Goal: Transaction & Acquisition: Book appointment/travel/reservation

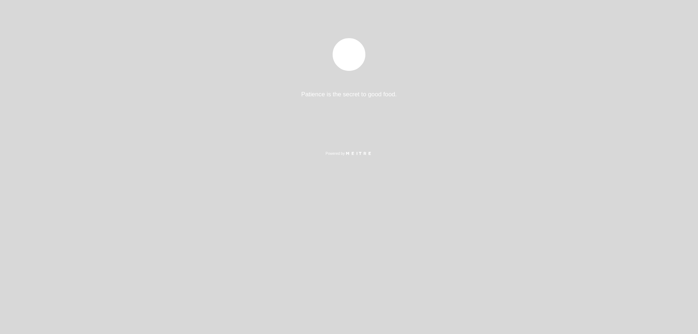
select select "pt"
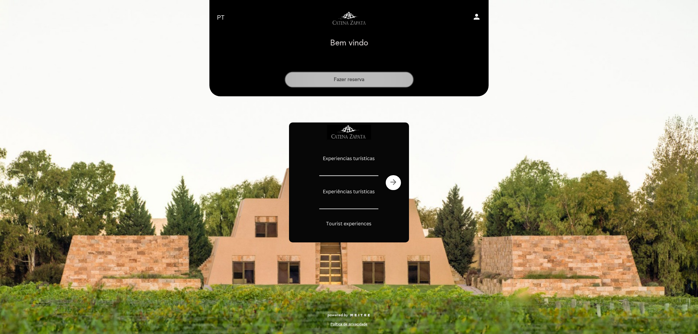
click at [355, 82] on button "Fazer reserva" at bounding box center [349, 80] width 129 height 16
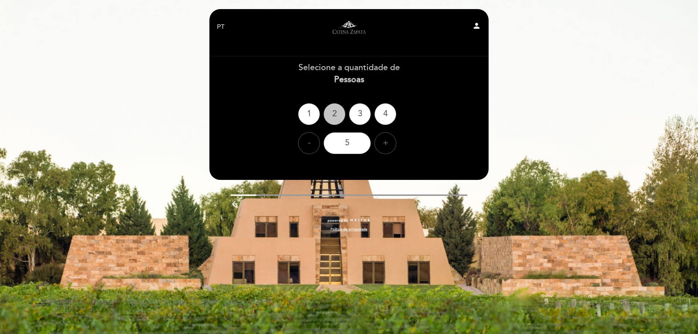
click at [333, 113] on div "2" at bounding box center [335, 114] width 22 height 22
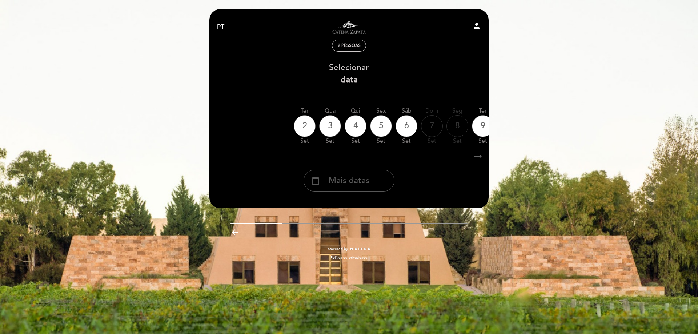
click at [360, 181] on span "Mais datas" at bounding box center [349, 181] width 41 height 12
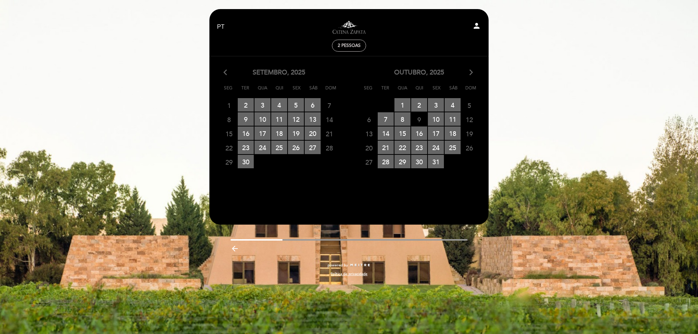
click at [470, 73] on icon "arrow_forward_ios" at bounding box center [471, 72] width 7 height 9
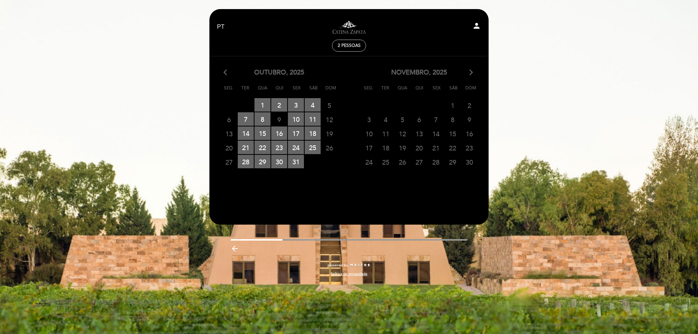
click at [433, 148] on span "21" at bounding box center [436, 147] width 16 height 13
click at [468, 69] on icon "arrow_forward_ios" at bounding box center [471, 72] width 7 height 9
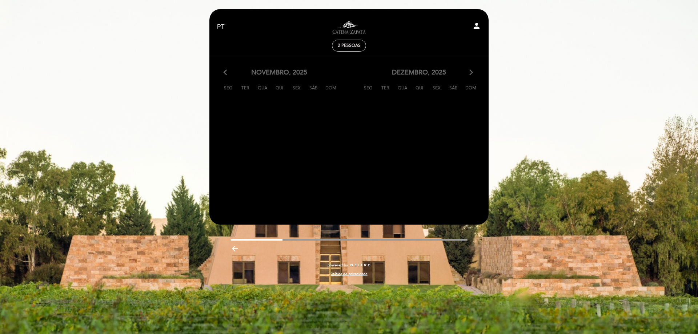
click at [291, 135] on calendar-double "arrow_back_ios [DATE] arrow_forward_ios Seg Ter Qua Qui Sex Sáb Dom 27 28 RESER…" at bounding box center [349, 133] width 280 height 131
click at [225, 73] on icon "arrow_back_ios" at bounding box center [227, 72] width 7 height 9
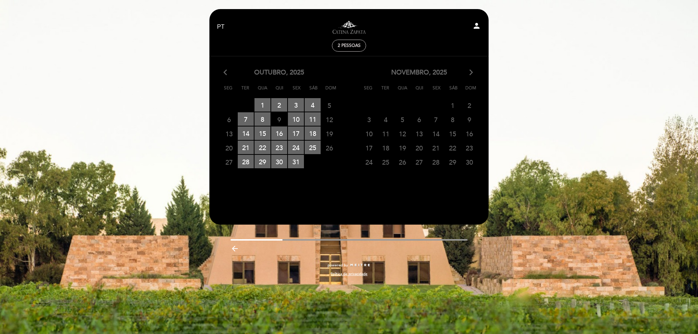
click at [417, 150] on span "20" at bounding box center [419, 147] width 16 height 13
click at [228, 74] on icon "arrow_back_ios" at bounding box center [227, 72] width 7 height 9
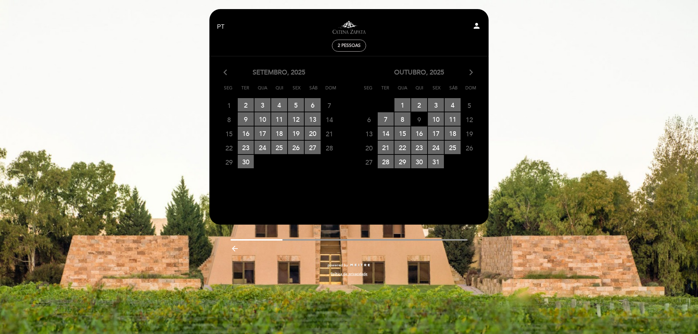
click at [469, 72] on icon "arrow_forward_ios" at bounding box center [471, 72] width 7 height 9
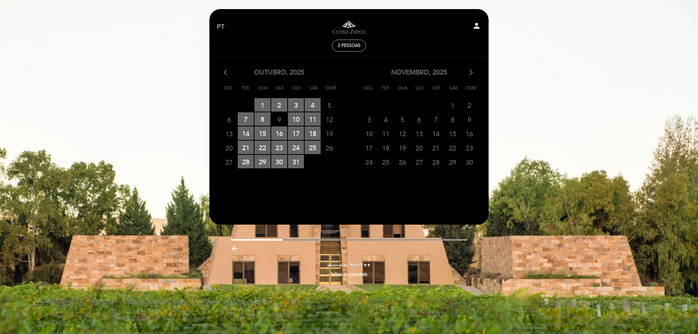
click at [477, 26] on icon "person" at bounding box center [476, 25] width 9 height 9
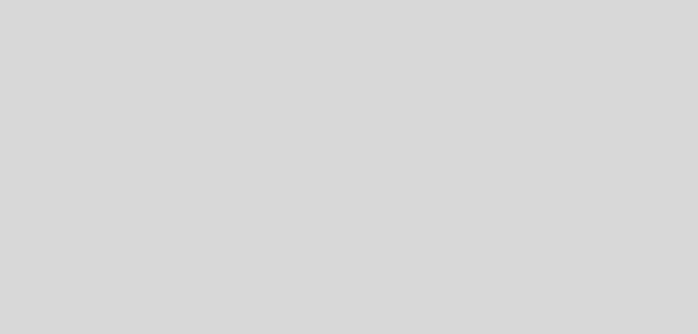
select select "pt"
